Goal: Navigation & Orientation: Find specific page/section

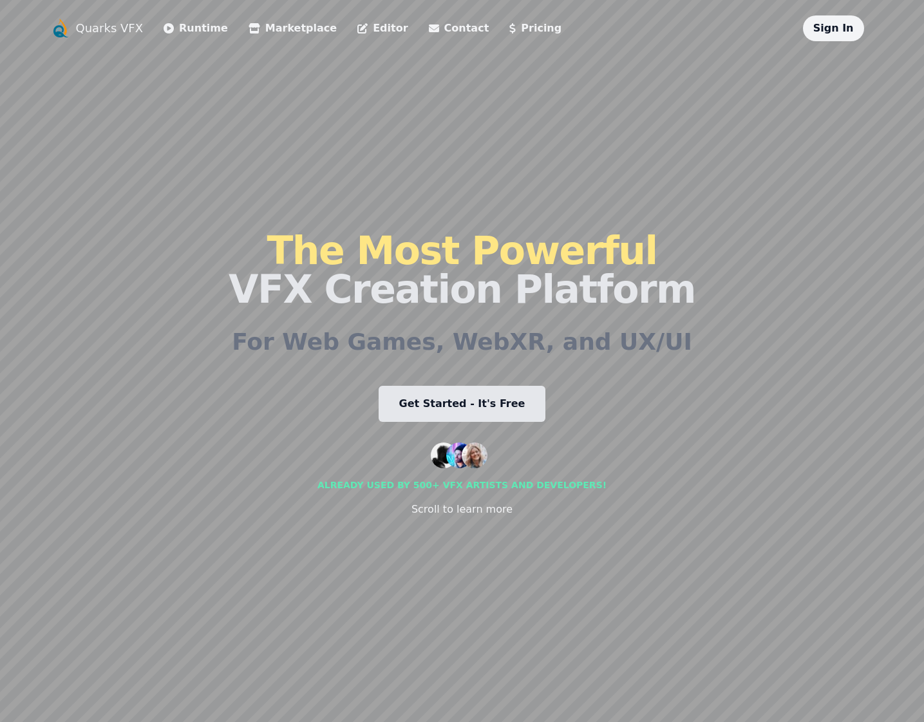
click at [834, 32] on link "Sign In" at bounding box center [833, 28] width 41 height 12
click at [822, 26] on span "Profile" at bounding box center [819, 28] width 38 height 12
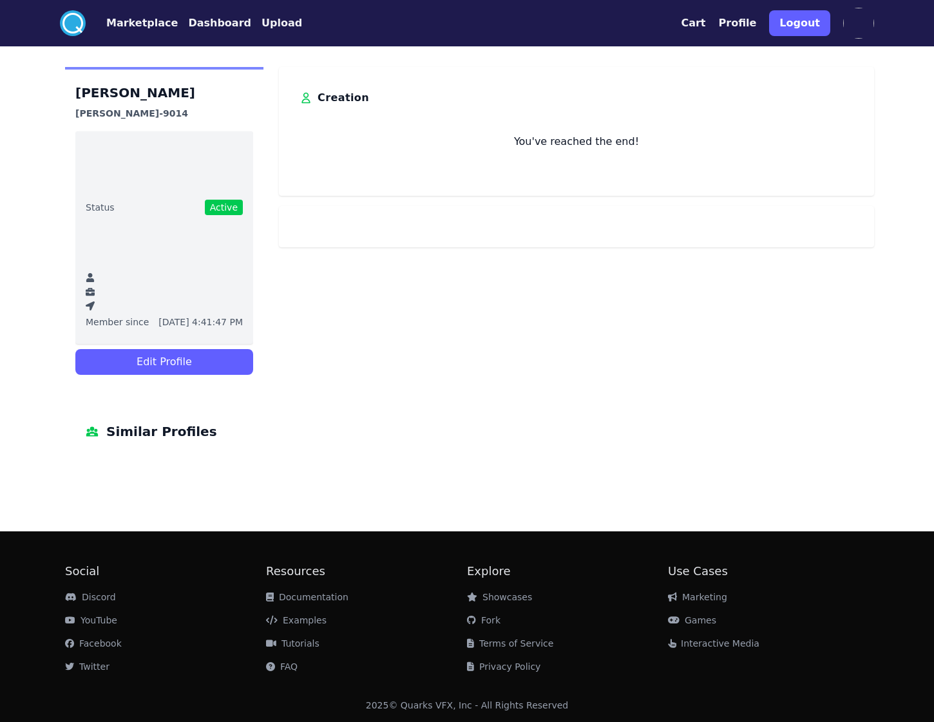
click at [212, 364] on button "Edit Profile" at bounding box center [164, 362] width 178 height 26
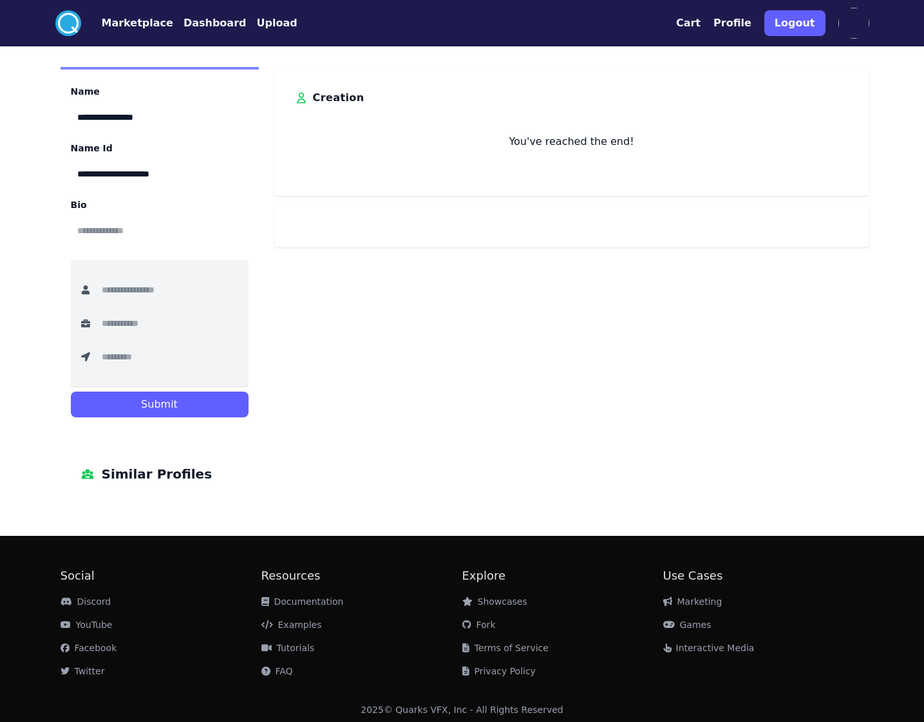
click at [858, 23] on img at bounding box center [853, 23] width 31 height 31
click at [866, 19] on img at bounding box center [853, 23] width 31 height 31
click at [843, 13] on img at bounding box center [853, 23] width 31 height 31
click at [209, 26] on button "Dashboard" at bounding box center [214, 22] width 63 height 15
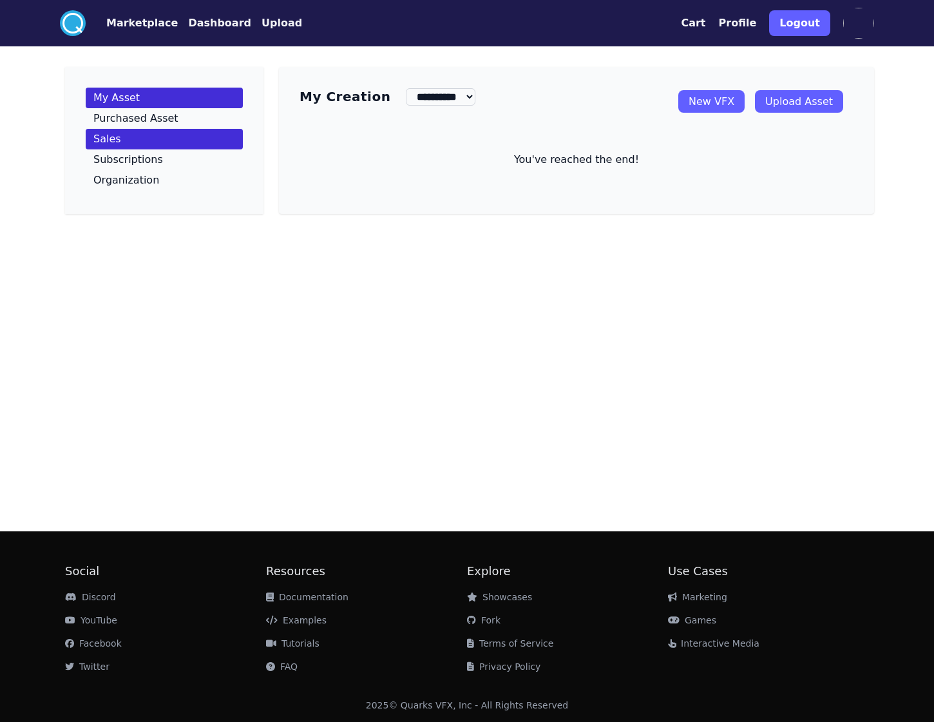
click at [99, 138] on p "Sales" at bounding box center [107, 139] width 28 height 10
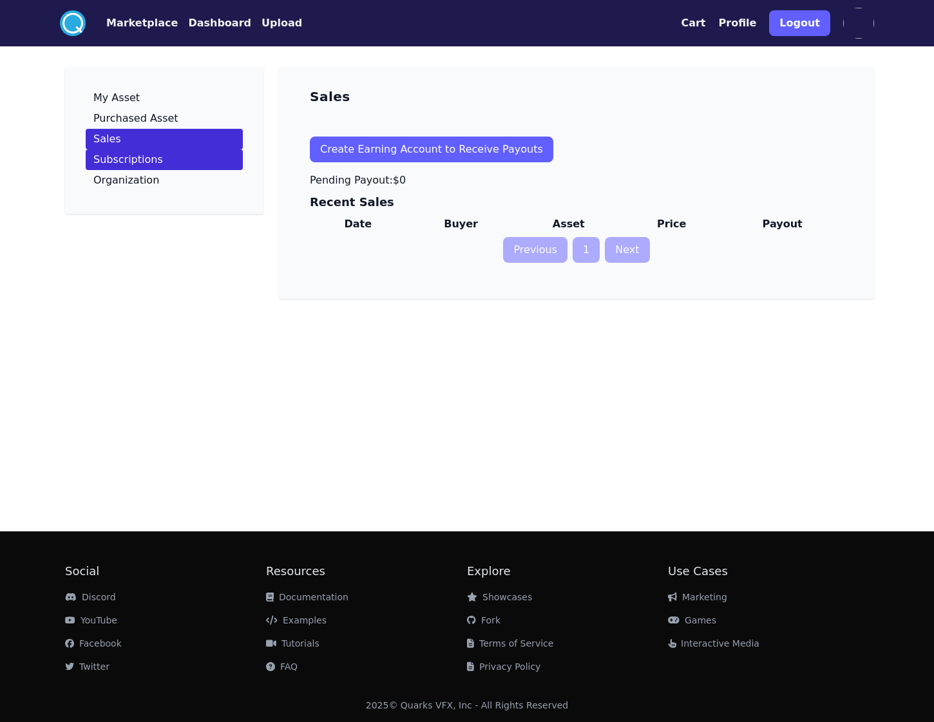
click at [127, 167] on link "Subscriptions" at bounding box center [164, 159] width 157 height 21
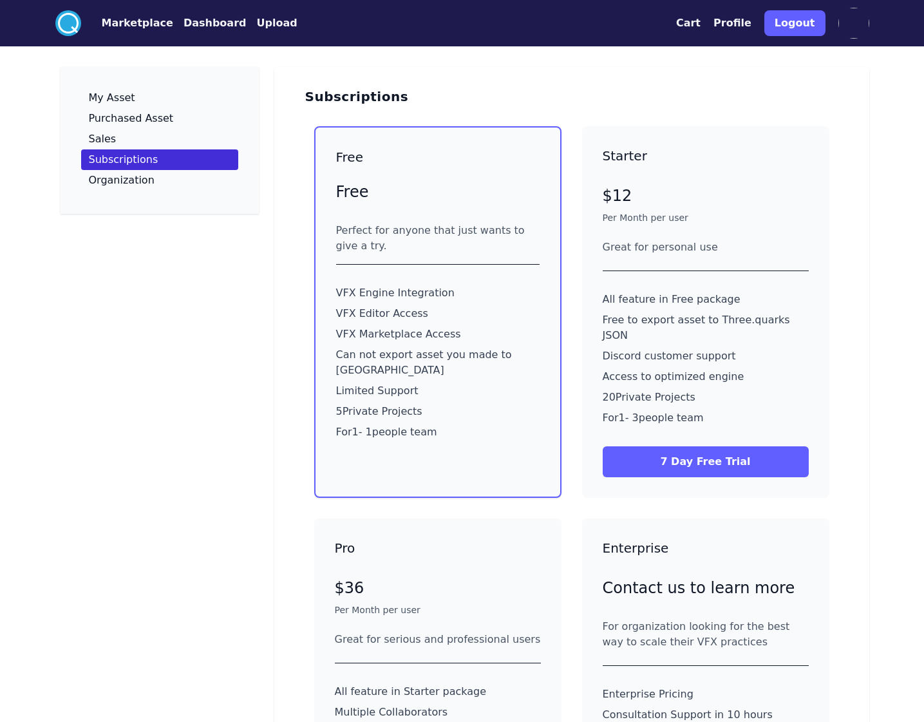
click at [803, 27] on button "Logout" at bounding box center [794, 23] width 61 height 26
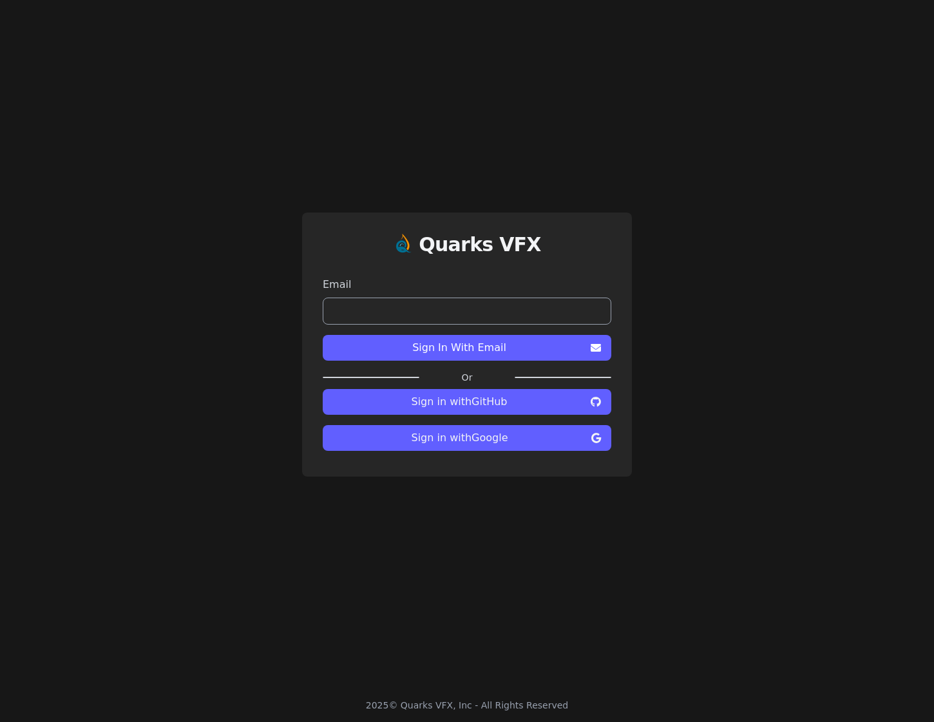
click at [527, 351] on span "Sign In With Email" at bounding box center [459, 347] width 252 height 15
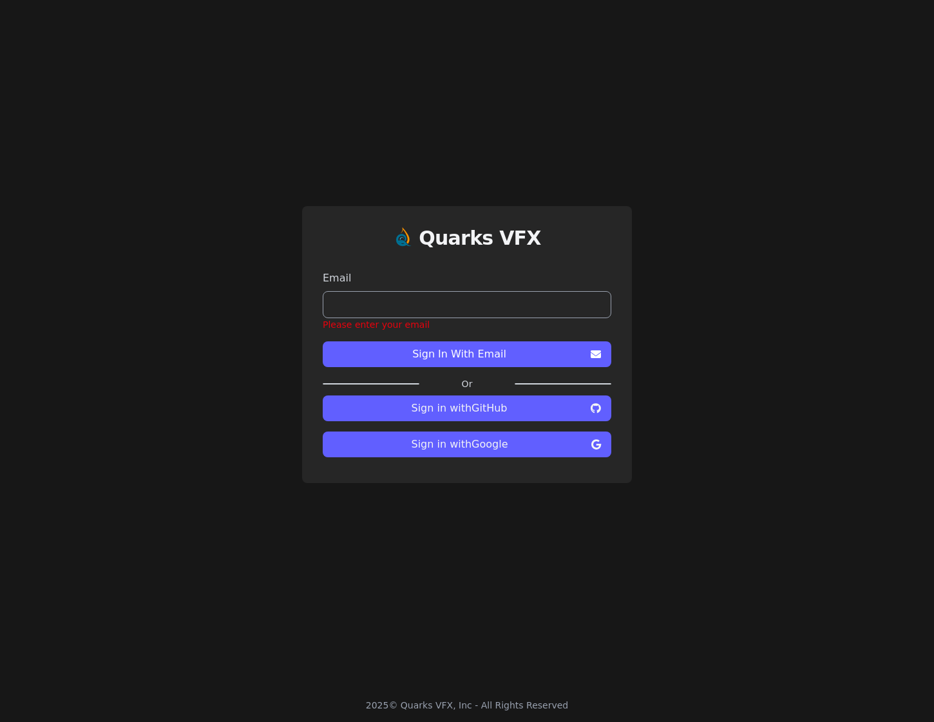
click at [502, 307] on input "email" at bounding box center [467, 304] width 288 height 27
click at [545, 447] on span "Sign in with Google" at bounding box center [459, 443] width 253 height 15
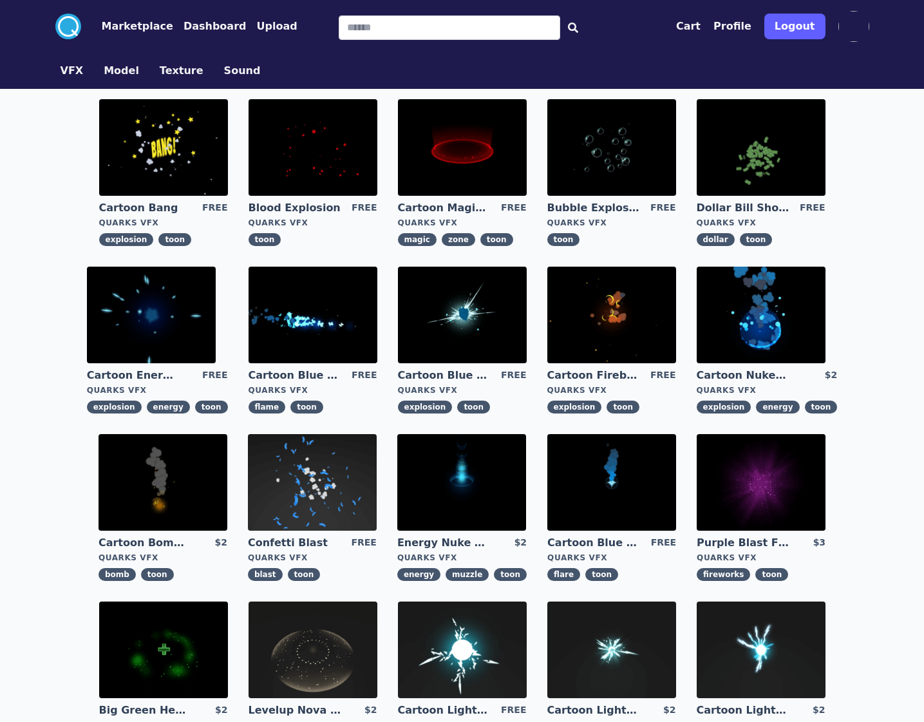
scroll to position [263, 0]
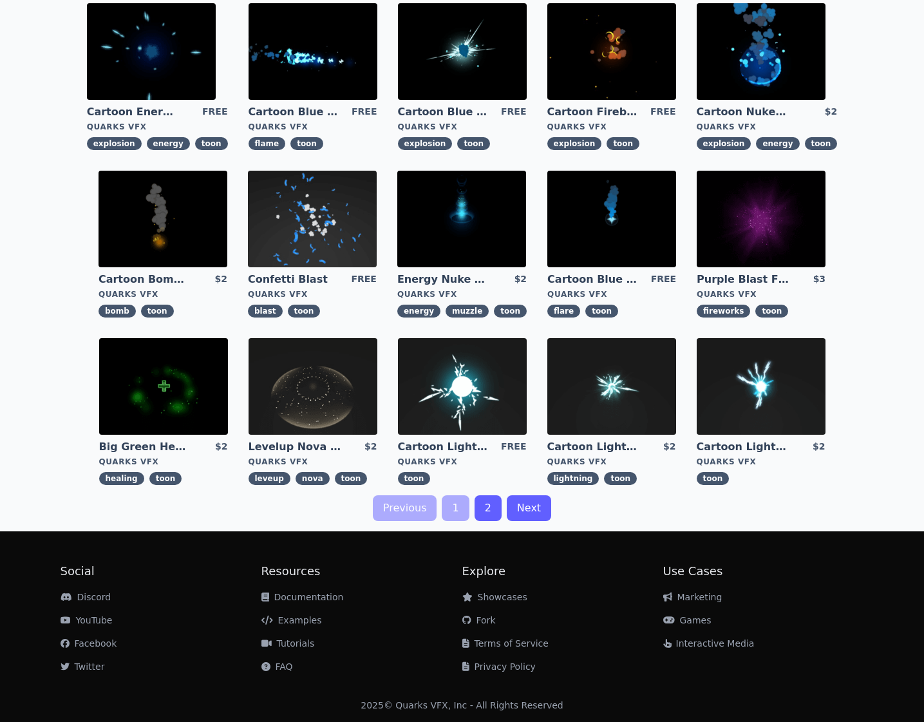
click at [319, 440] on link "Levelup Nova Effect" at bounding box center [295, 447] width 93 height 14
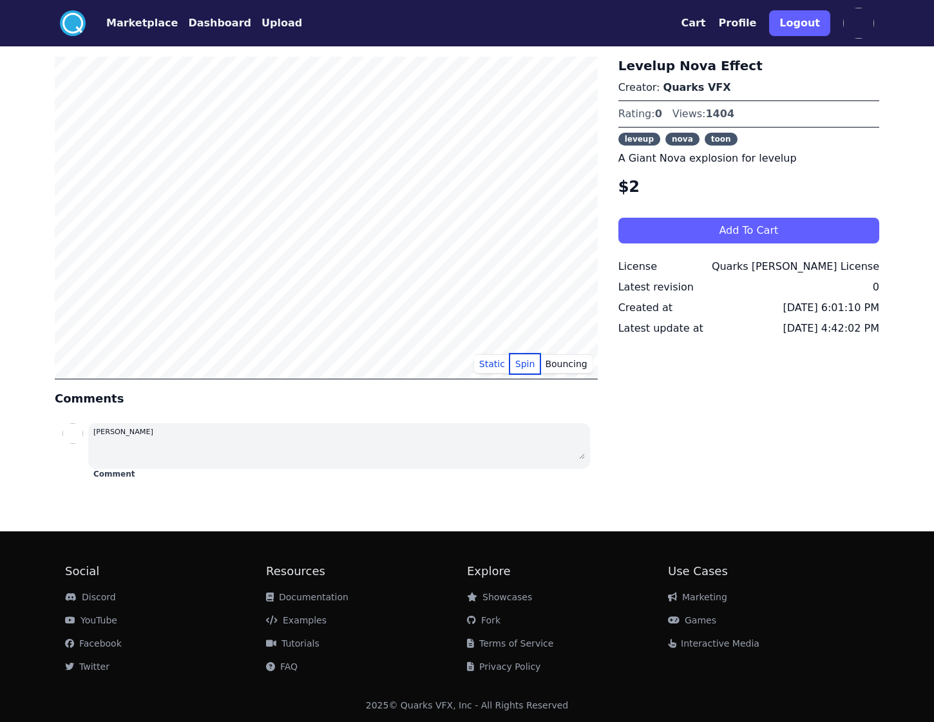
click at [538, 366] on button "Spin" at bounding box center [525, 363] width 30 height 19
click at [583, 360] on button "Bouncing" at bounding box center [566, 363] width 52 height 19
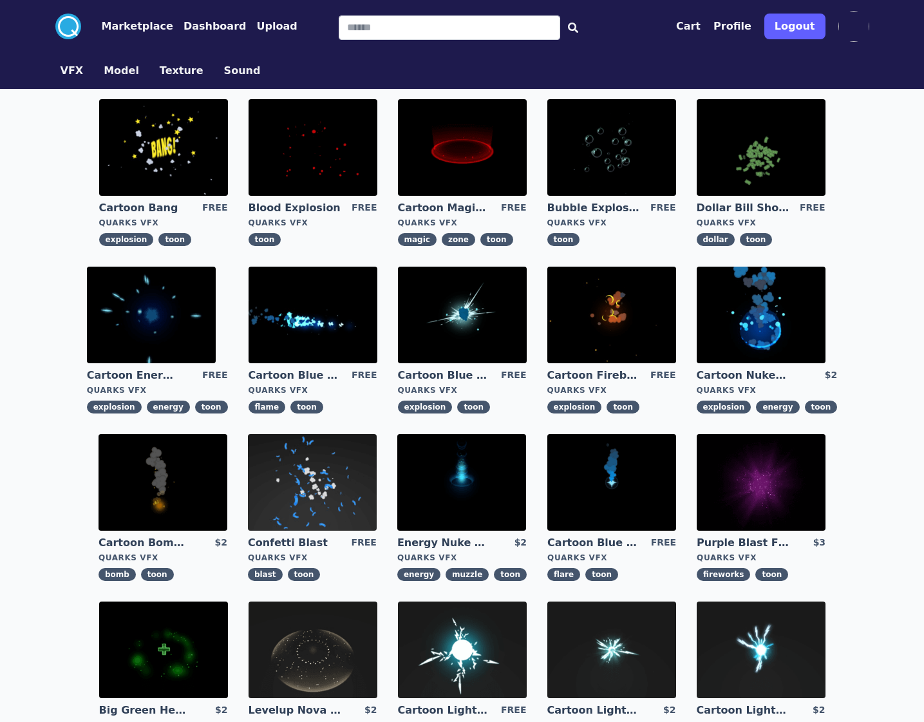
scroll to position [263, 0]
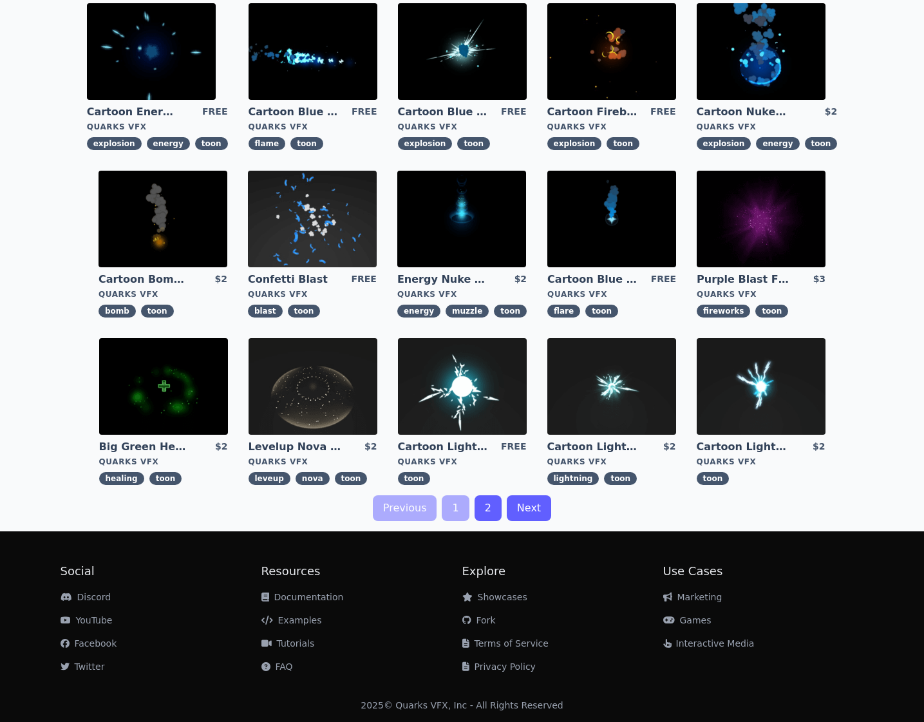
click at [474, 507] on link "2" at bounding box center [487, 508] width 27 height 26
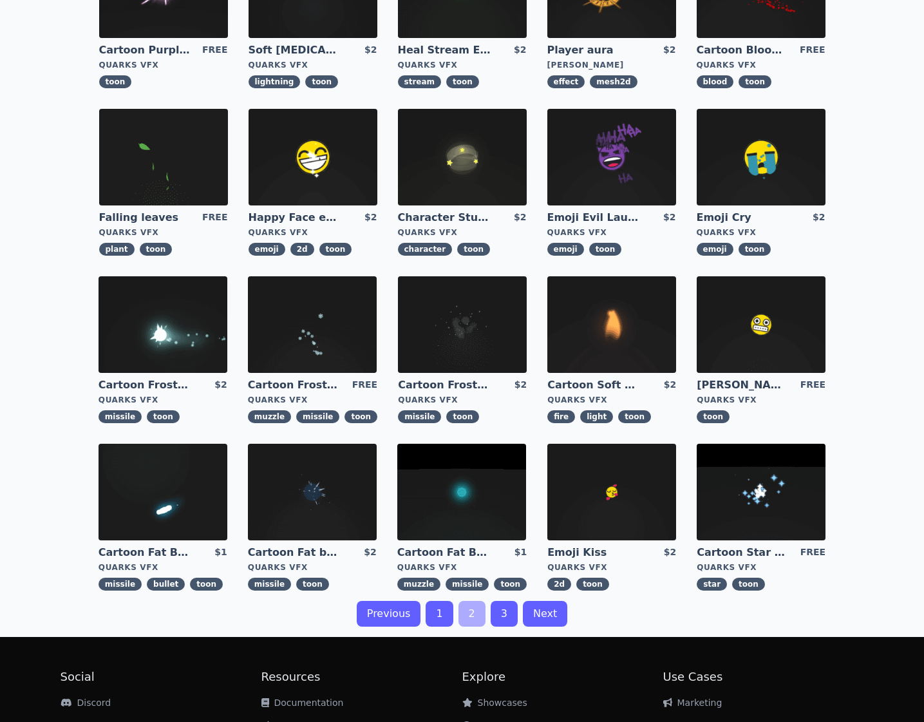
scroll to position [223, 0]
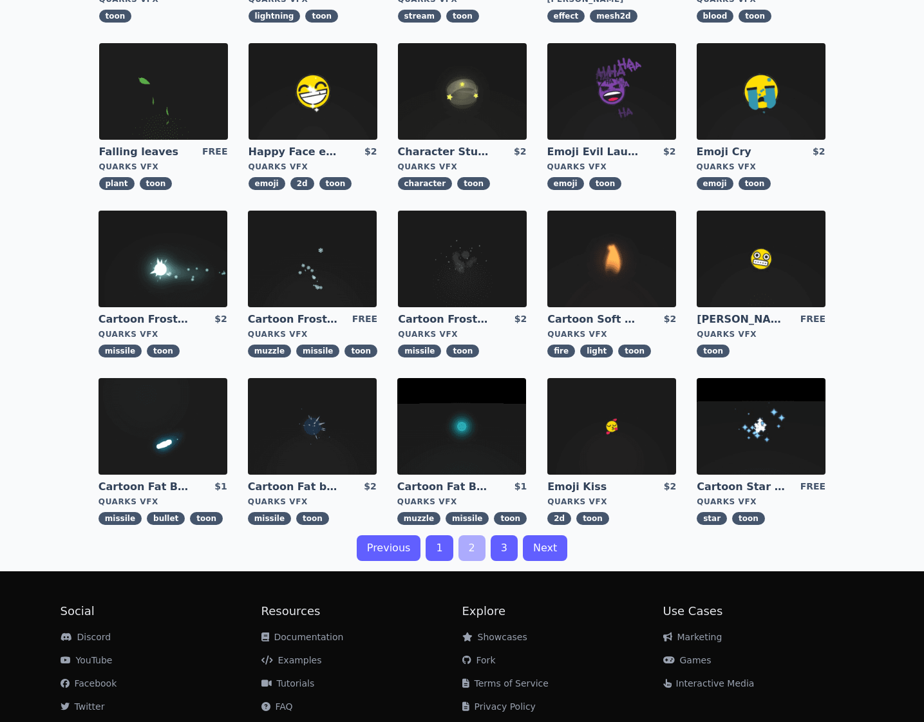
click at [461, 319] on link "Cartoon Frost Missile Explosion" at bounding box center [444, 319] width 93 height 14
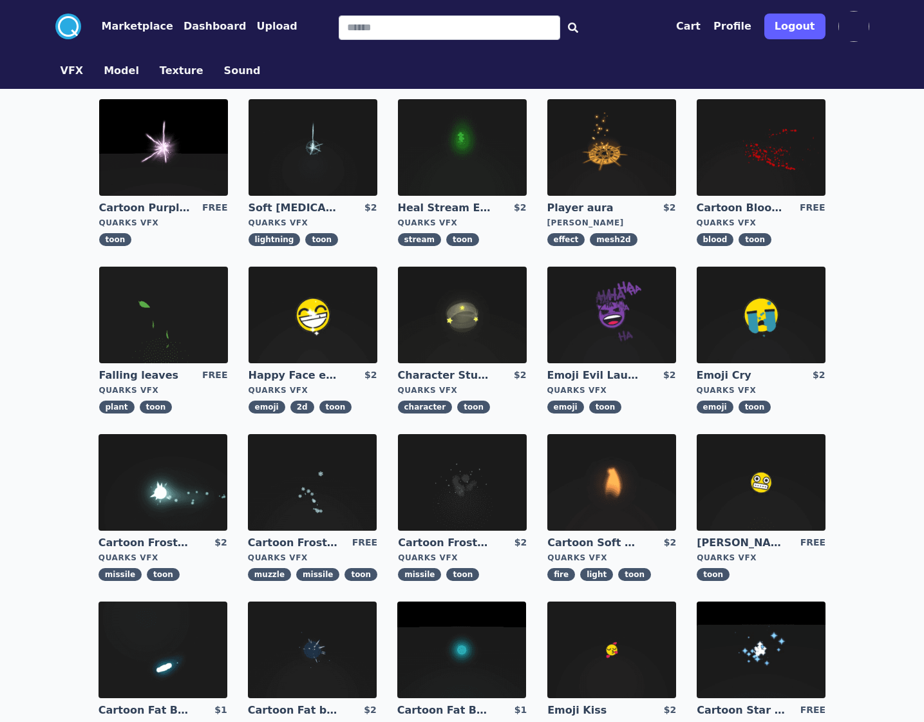
scroll to position [263, 0]
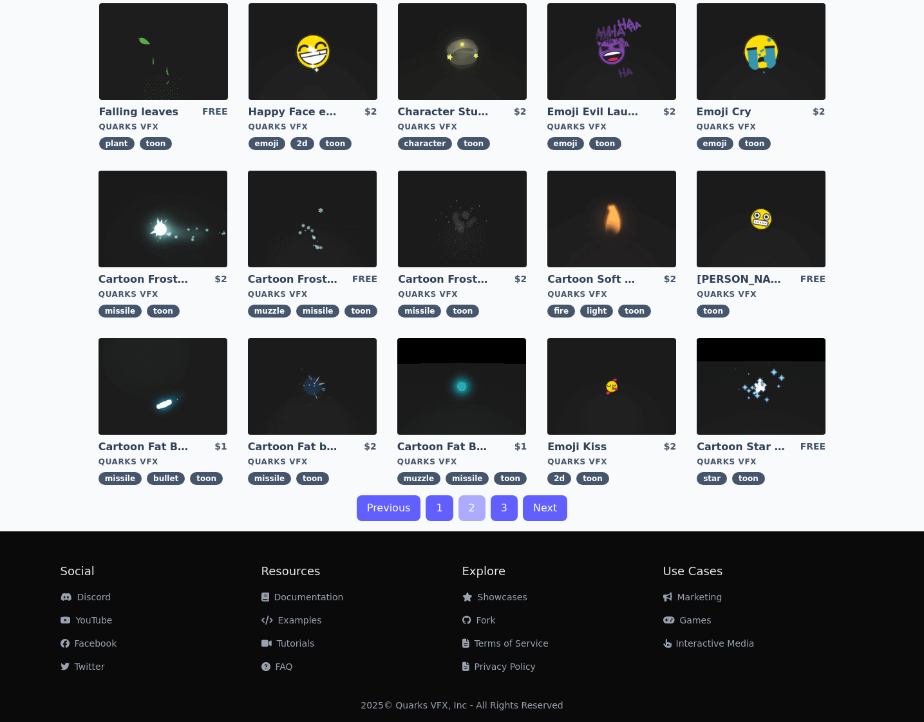
click at [512, 513] on link "3" at bounding box center [504, 508] width 27 height 26
